Goal: Transaction & Acquisition: Download file/media

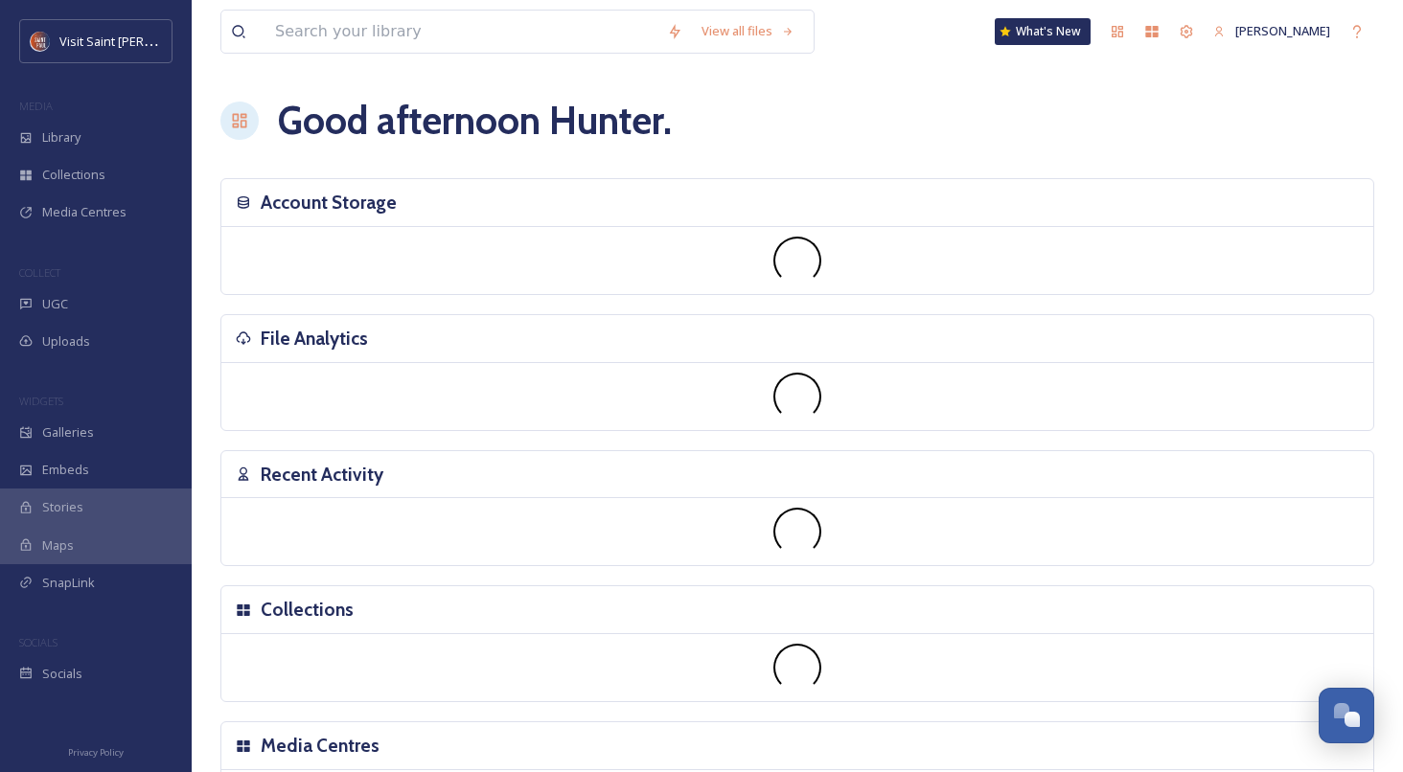
scroll to position [3265, 0]
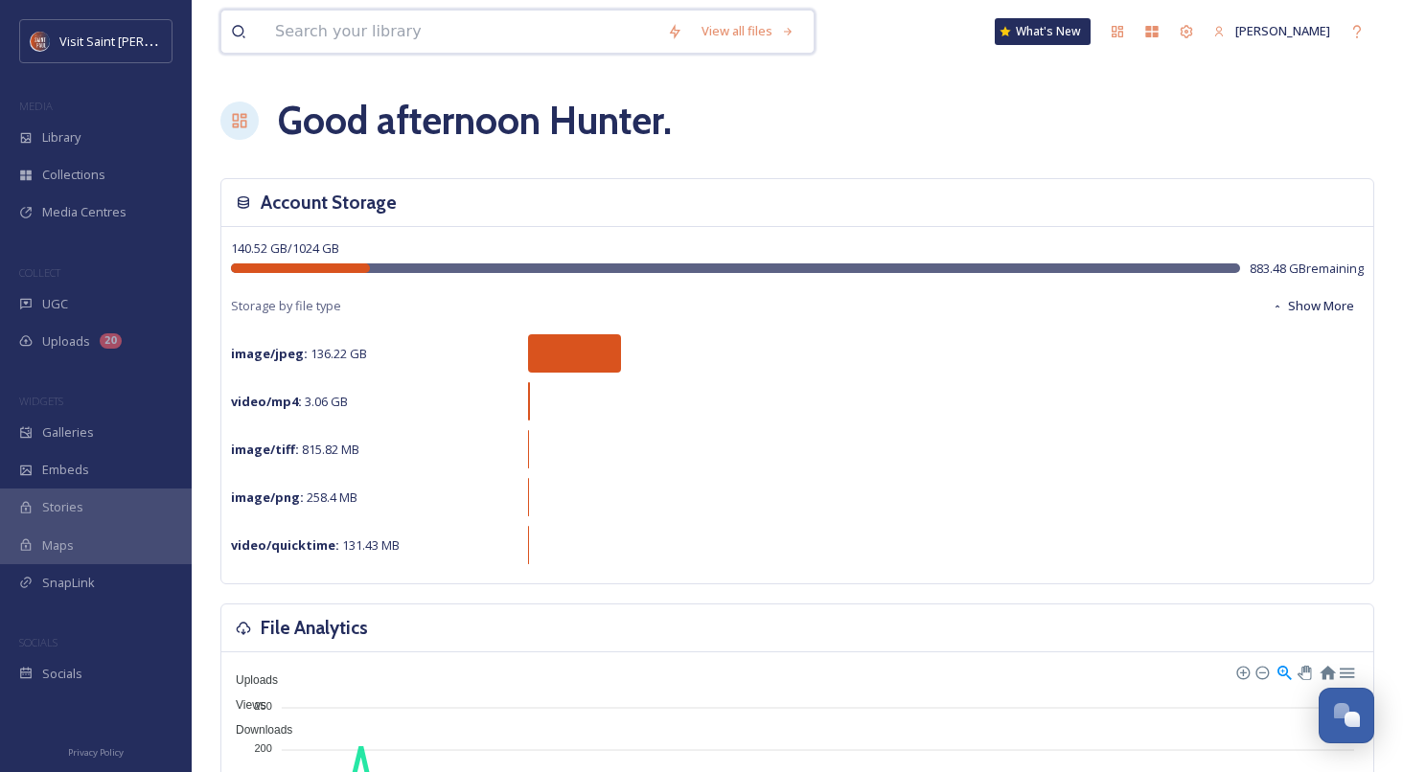
click at [388, 17] on input at bounding box center [461, 32] width 392 height 42
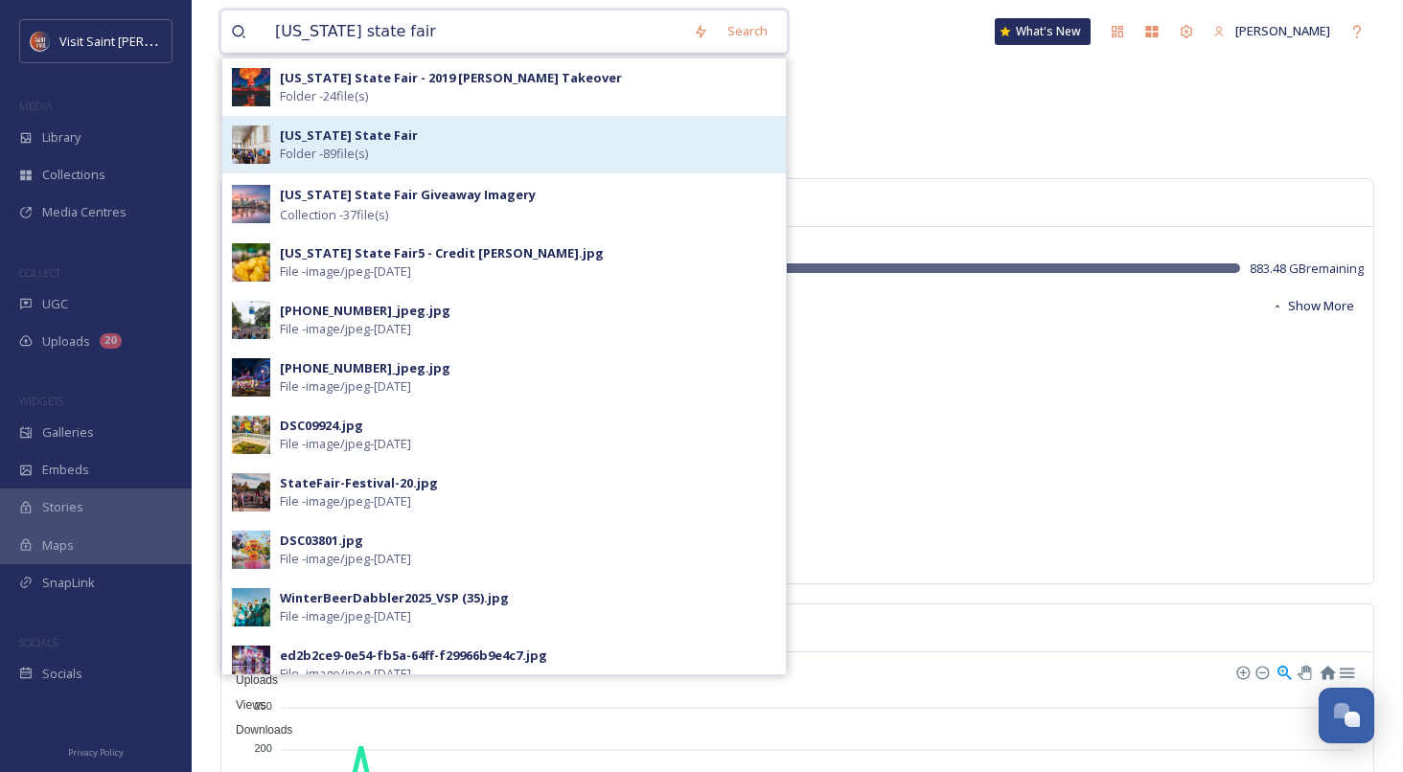
type input "[US_STATE] state fair"
click at [380, 129] on strong "[US_STATE] State Fair" at bounding box center [349, 135] width 138 height 17
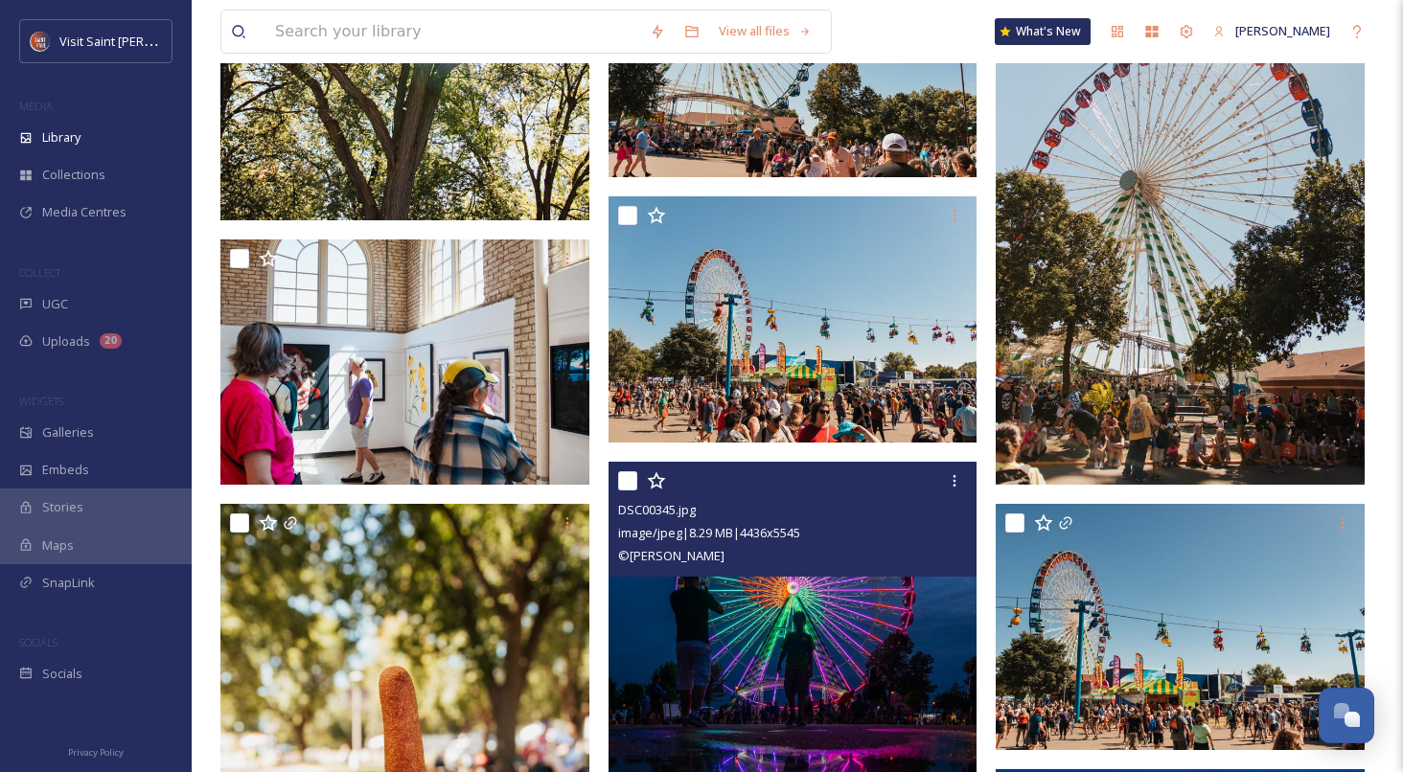
scroll to position [609, 0]
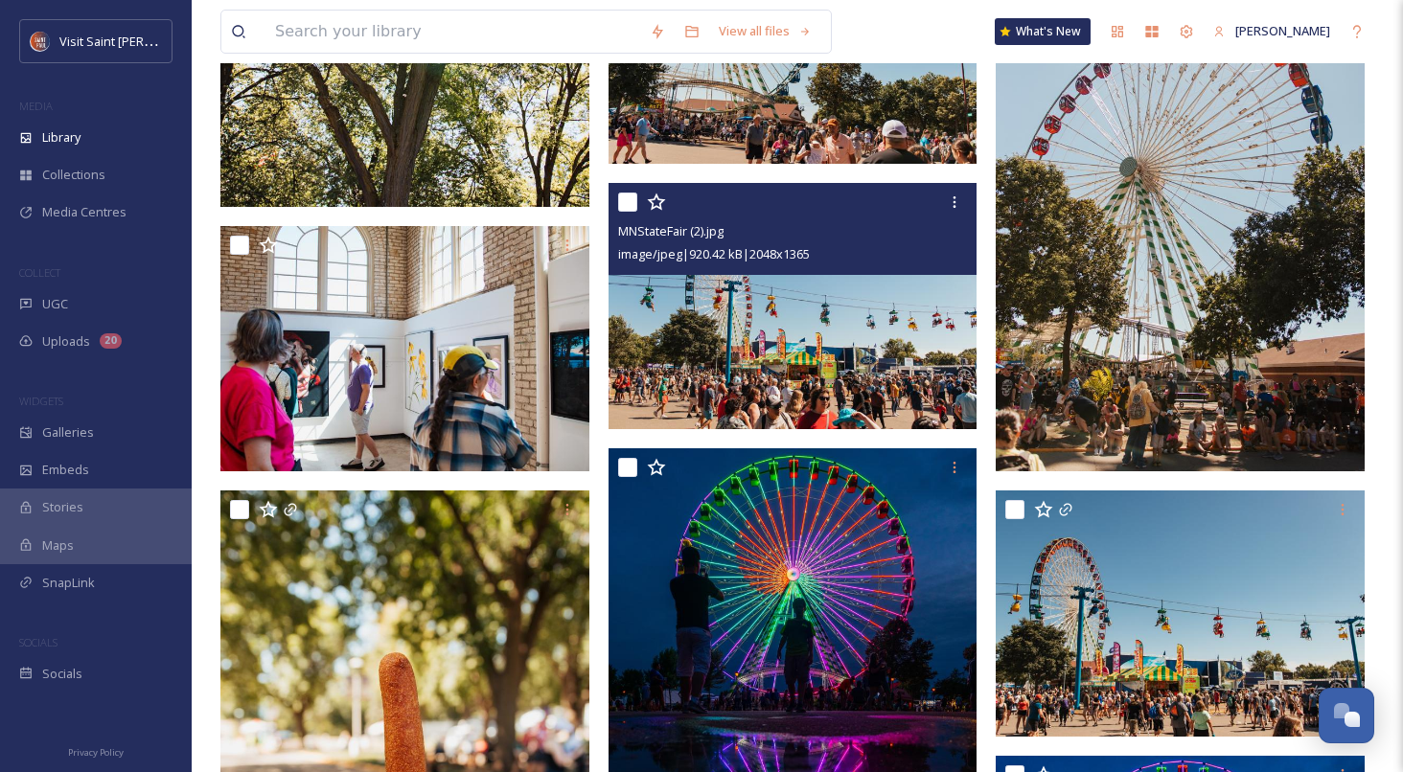
click at [806, 347] on img at bounding box center [793, 306] width 369 height 246
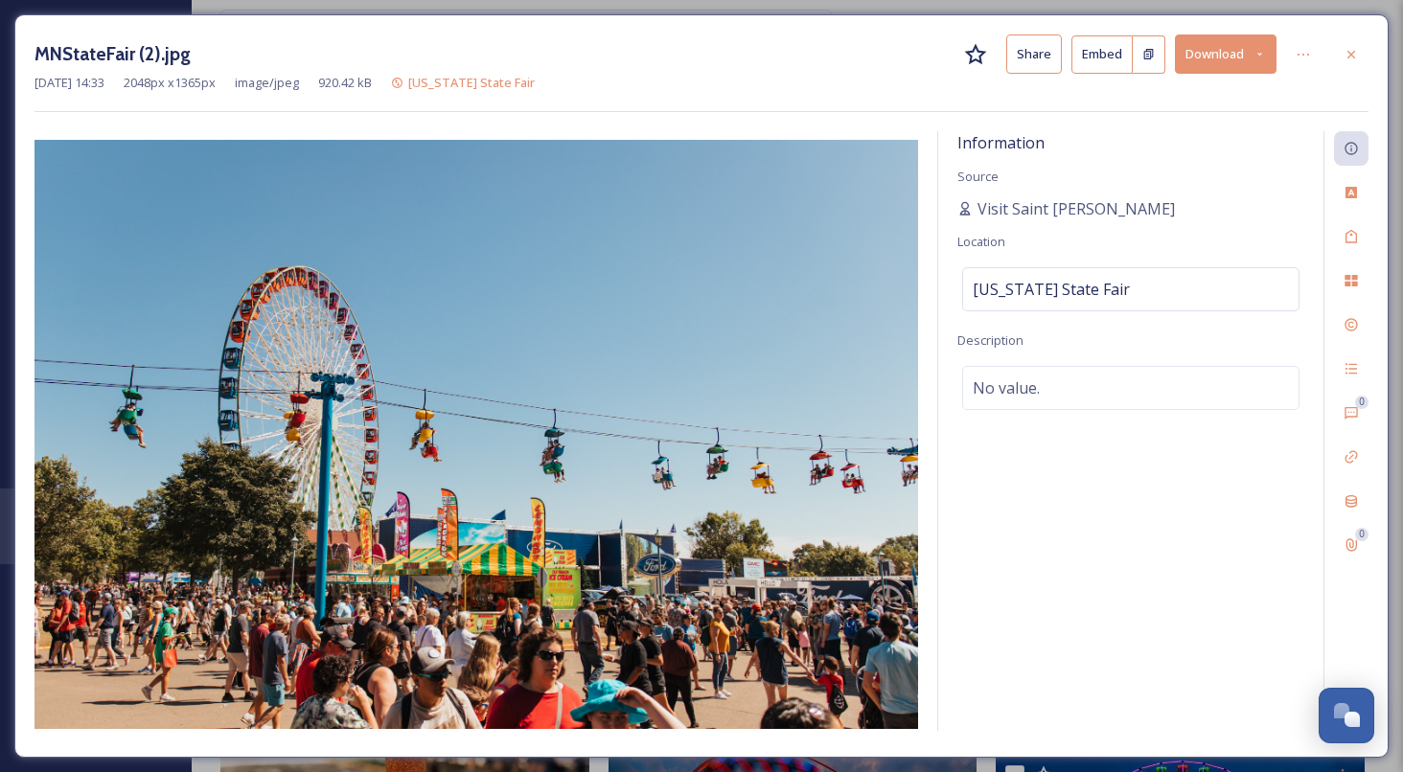
click at [1326, 31] on div "MNStateFair (2).jpg Share Embed Download [DATE] 14:33 2048 px x 1365 px image/j…" at bounding box center [701, 386] width 1374 height 744
click at [1341, 34] on div "MNStateFair (2).jpg Share Embed Download [DATE] 14:33 2048 px x 1365 px image/j…" at bounding box center [701, 386] width 1374 height 744
click at [1349, 47] on icon at bounding box center [1351, 54] width 15 height 15
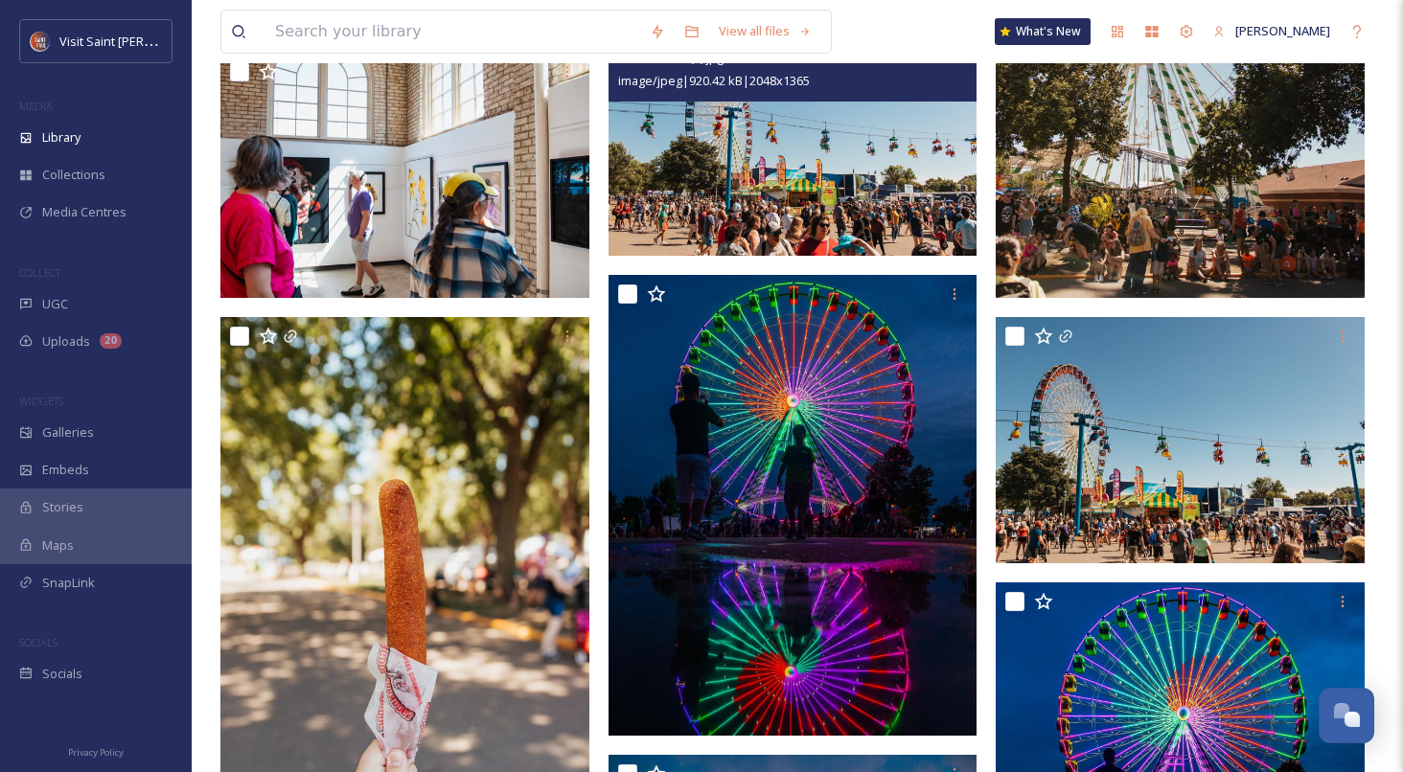
scroll to position [881, 0]
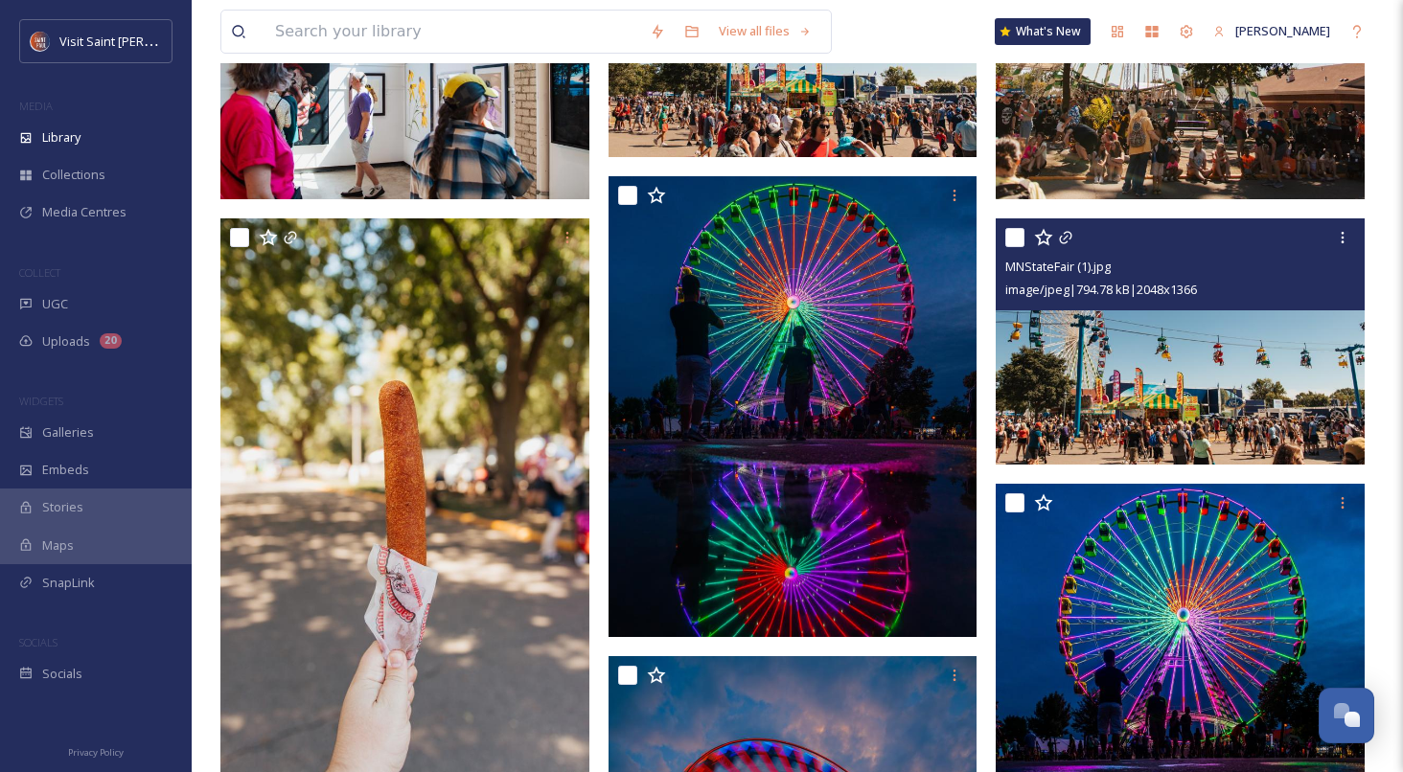
click at [1182, 375] on img at bounding box center [1180, 342] width 369 height 246
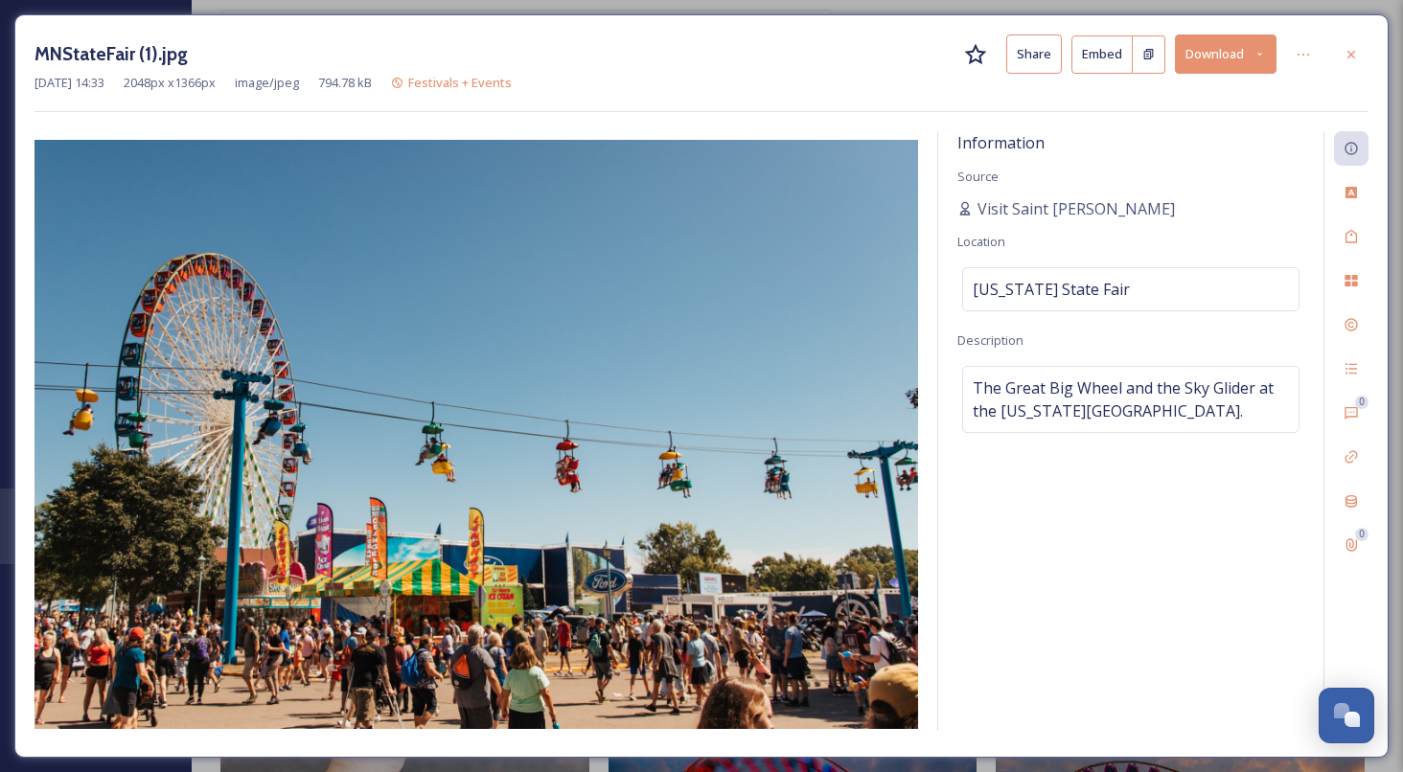
click at [1234, 59] on button "Download" at bounding box center [1226, 54] width 102 height 39
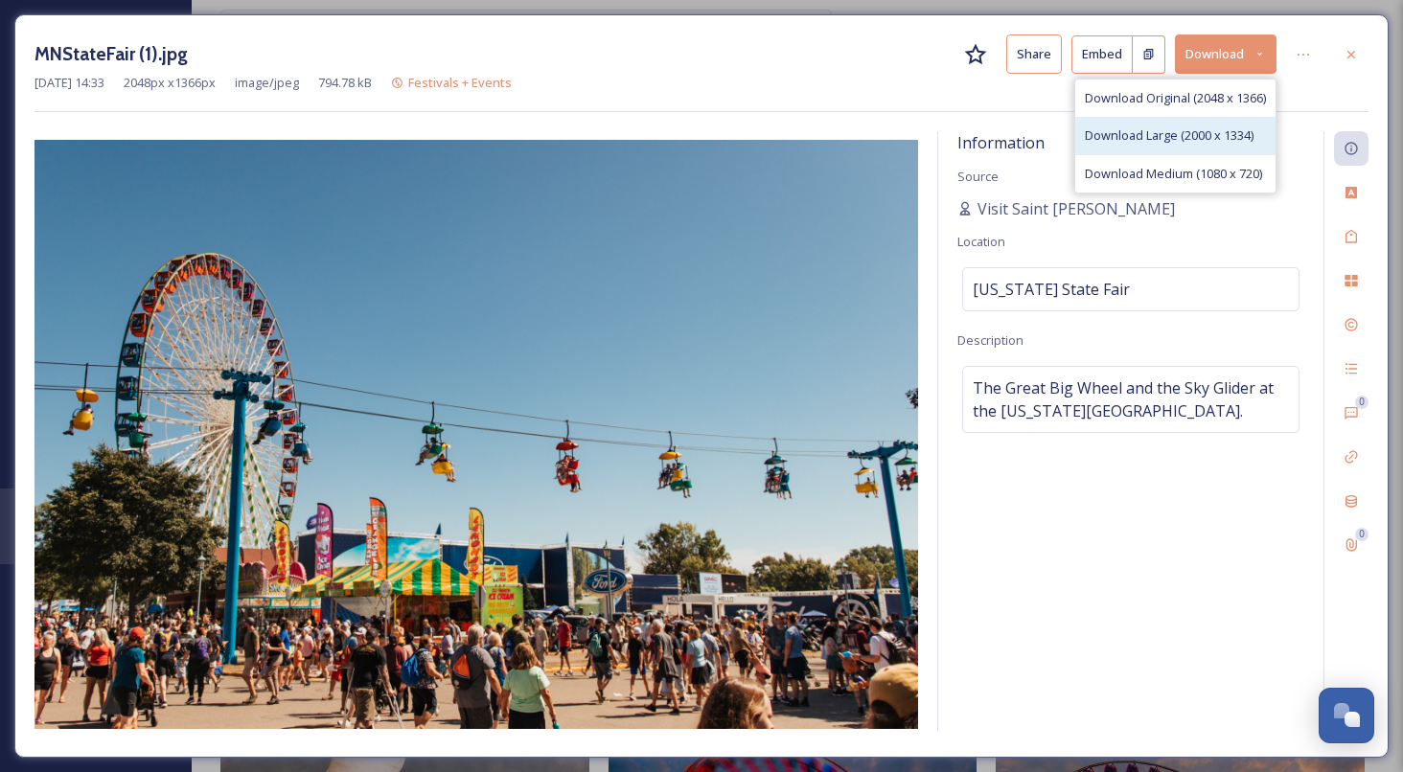
click at [1215, 125] on div "Download Large (2000 x 1334)" at bounding box center [1175, 135] width 200 height 37
